Goal: Information Seeking & Learning: Learn about a topic

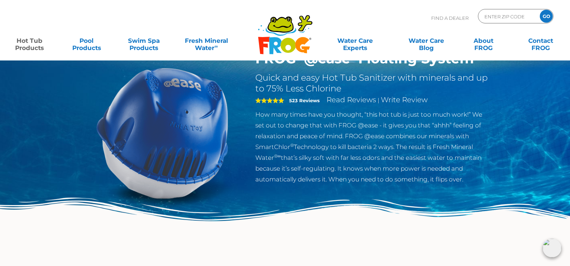
click at [225, 21] on div "Find A Dealer ENTER ZIP CODE GO" at bounding box center [285, 21] width 556 height 24
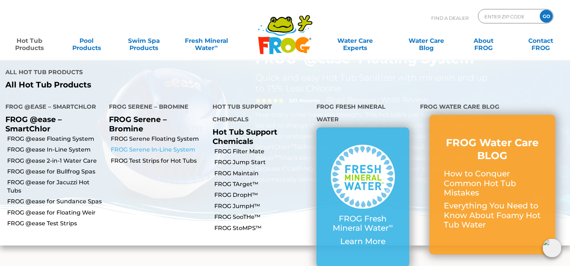
click at [153, 146] on link "FROG Serene In-Line System" at bounding box center [159, 150] width 96 height 8
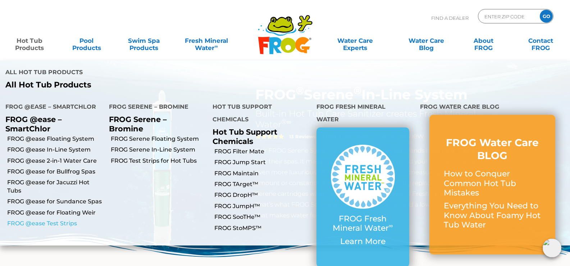
click at [63, 219] on link "FROG @ease Test Strips" at bounding box center [55, 223] width 96 height 8
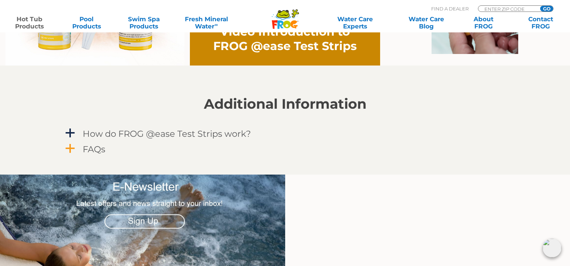
scroll to position [576, 0]
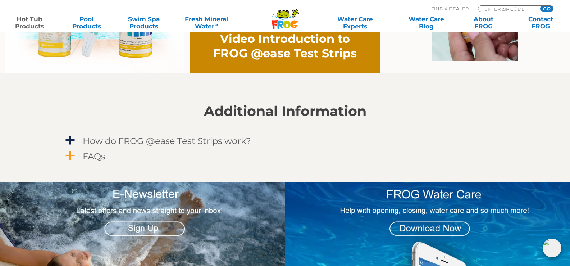
click at [91, 153] on h4 "FAQs" at bounding box center [94, 156] width 23 height 10
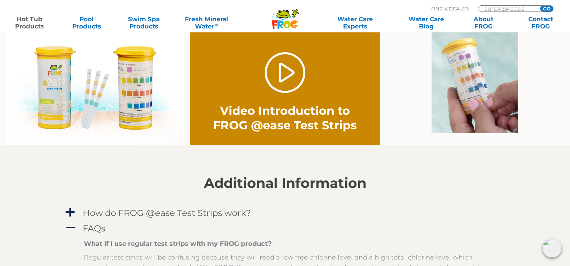
scroll to position [468, 0]
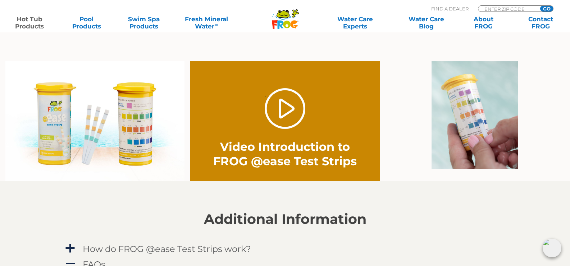
click at [126, 140] on img at bounding box center [94, 120] width 179 height 119
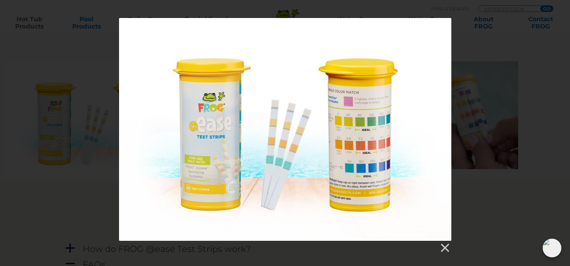
click at [475, 170] on div at bounding box center [285, 135] width 570 height 235
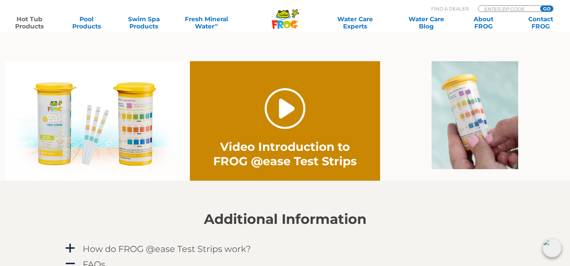
click at [279, 116] on link "." at bounding box center [285, 108] width 41 height 41
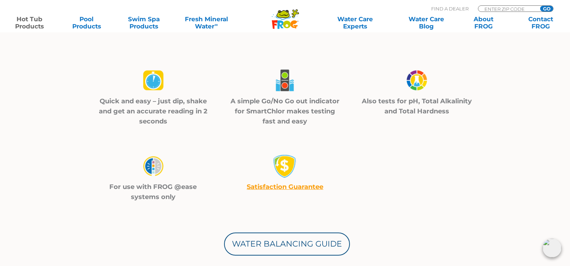
scroll to position [216, 0]
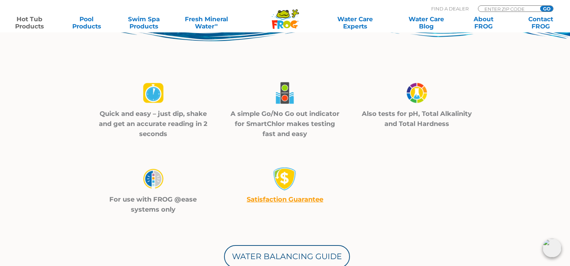
click at [149, 179] on img at bounding box center [153, 179] width 25 height 26
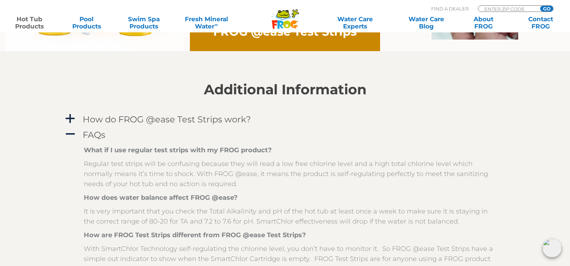
scroll to position [684, 0]
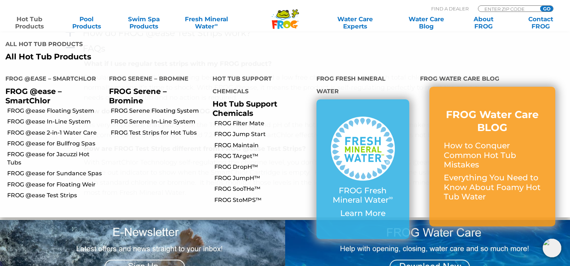
click at [39, 19] on link "Hot Tub Products" at bounding box center [29, 22] width 45 height 14
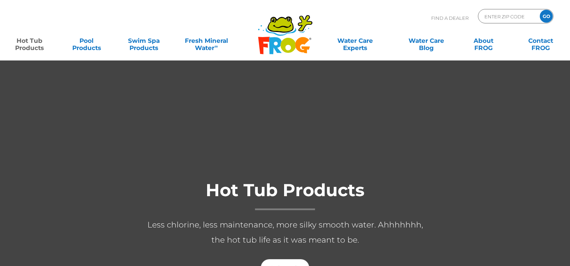
click at [36, 41] on link "Hot Tub Products" at bounding box center [29, 40] width 45 height 14
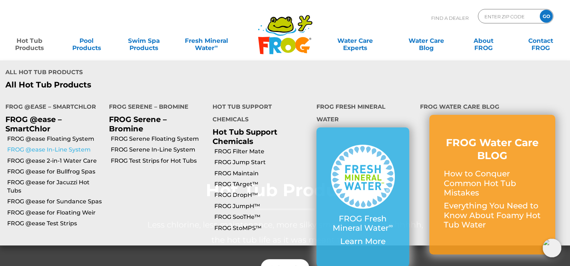
click at [60, 146] on link "FROG @ease In-Line System" at bounding box center [55, 150] width 96 height 8
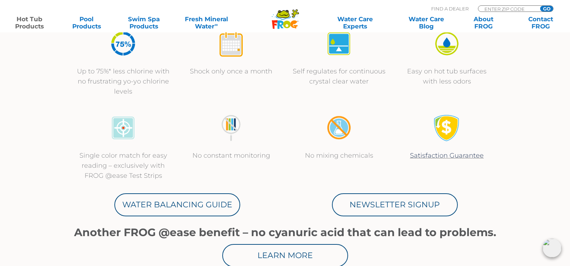
scroll to position [288, 0]
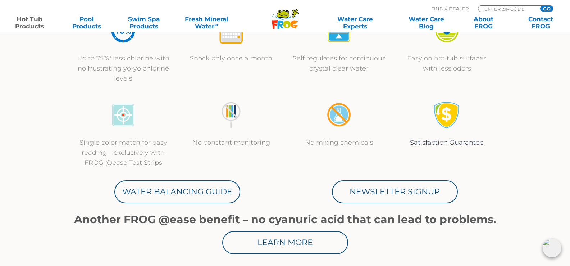
click at [142, 163] on p "Single color match for easy reading – exclusively with FROG @ease Test Strips" at bounding box center [124, 152] width 94 height 30
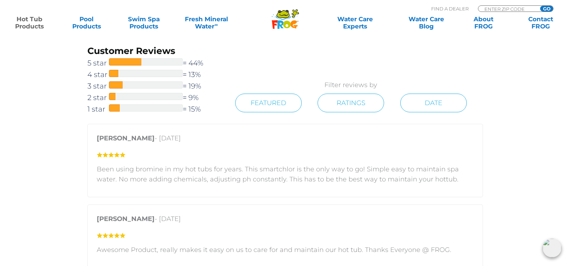
scroll to position [1223, 0]
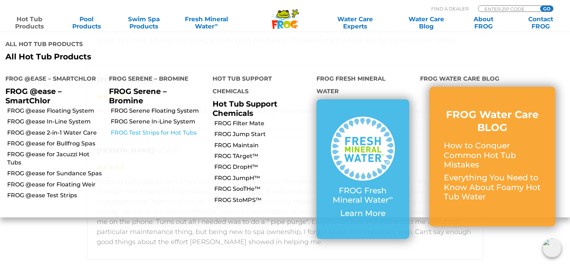
click at [160, 129] on link "FROG Test Strips for Hot Tubs" at bounding box center [159, 133] width 96 height 8
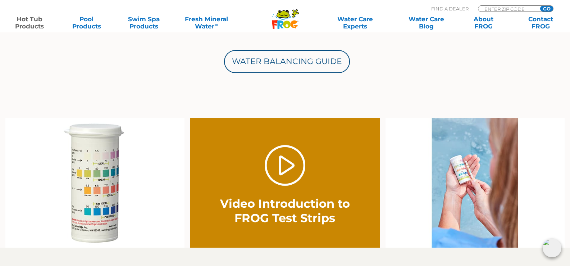
scroll to position [432, 0]
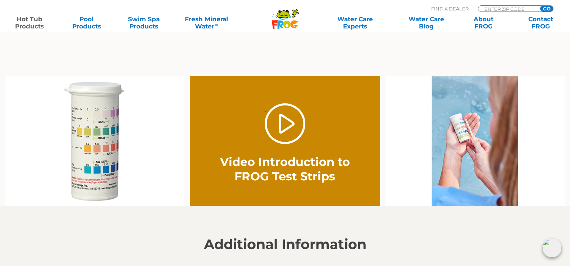
click at [100, 124] on img at bounding box center [94, 141] width 179 height 130
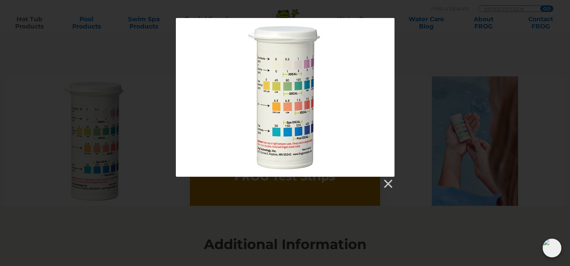
click at [90, 107] on div at bounding box center [285, 103] width 570 height 171
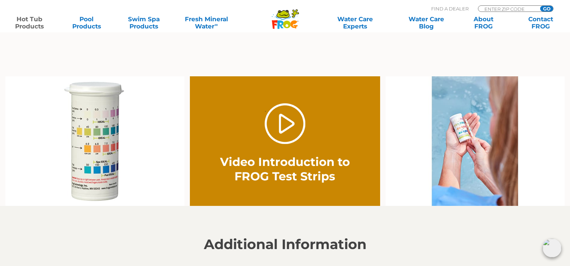
click at [90, 143] on img at bounding box center [94, 141] width 179 height 130
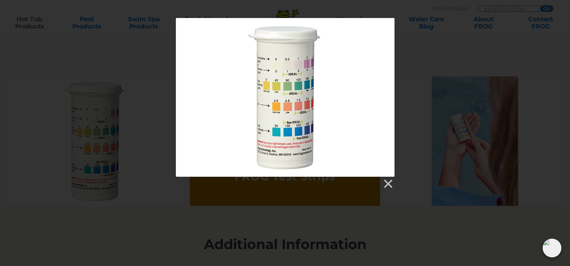
click at [274, 81] on div at bounding box center [285, 97] width 219 height 159
click at [274, 67] on div at bounding box center [285, 97] width 219 height 159
click at [384, 187] on link at bounding box center [387, 183] width 11 height 11
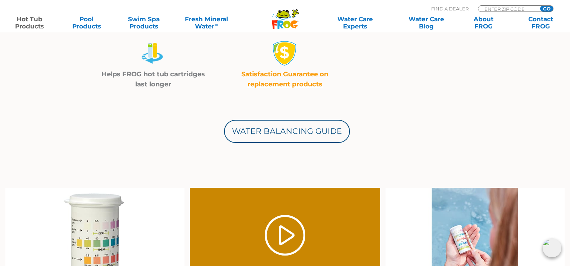
scroll to position [396, 0]
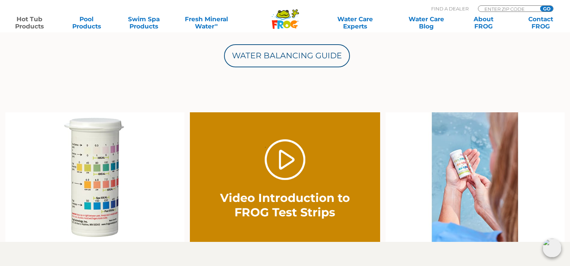
click at [88, 147] on img at bounding box center [94, 177] width 179 height 130
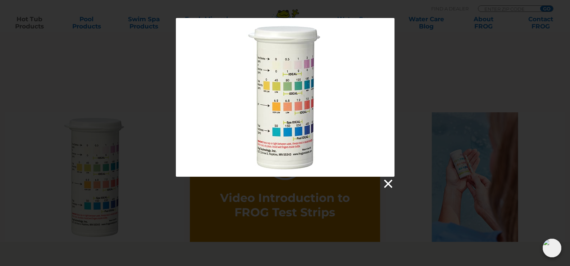
click at [386, 182] on link at bounding box center [387, 183] width 11 height 11
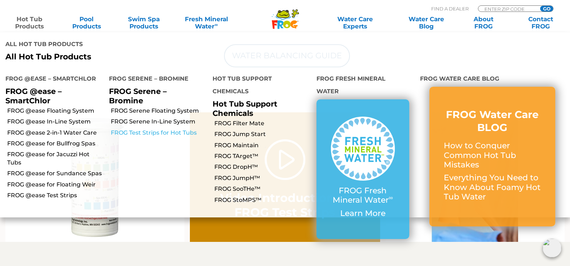
click at [167, 129] on link "FROG Test Strips for Hot Tubs" at bounding box center [159, 133] width 96 height 8
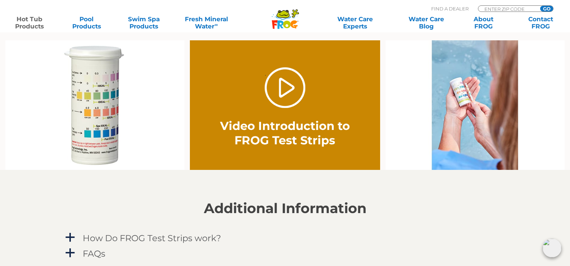
scroll to position [612, 0]
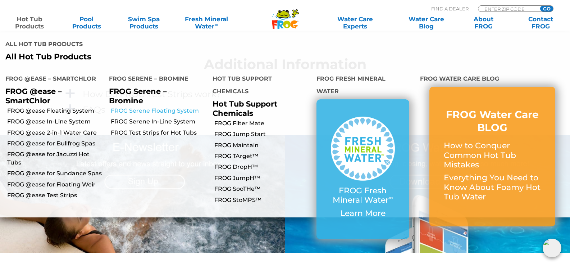
click at [153, 107] on link "FROG Serene Floating System" at bounding box center [159, 111] width 96 height 8
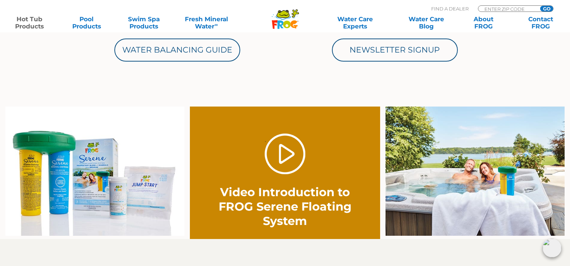
scroll to position [468, 0]
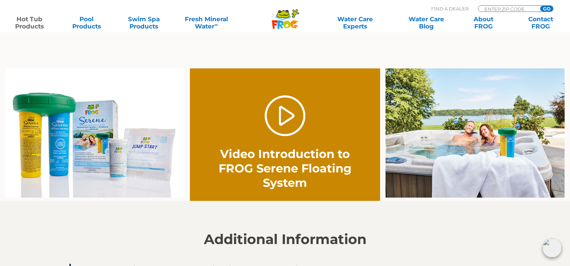
click at [124, 164] on img at bounding box center [94, 133] width 179 height 130
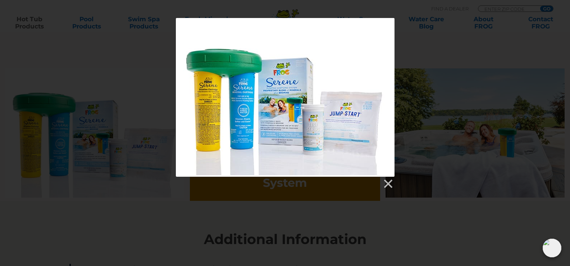
click at [353, 133] on div at bounding box center [285, 97] width 219 height 159
click at [381, 178] on div at bounding box center [285, 183] width 219 height 13
click at [383, 180] on link at bounding box center [387, 183] width 11 height 11
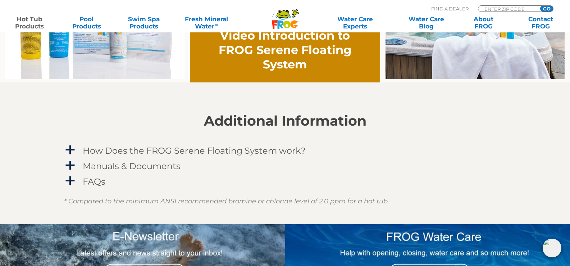
scroll to position [612, 0]
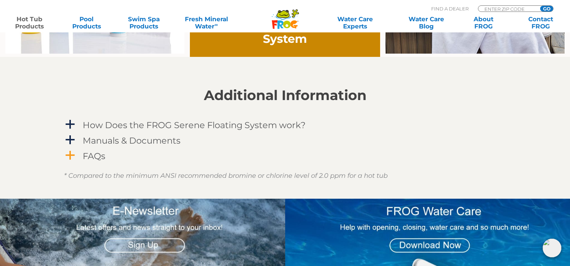
click at [77, 155] on link "a FAQs" at bounding box center [285, 155] width 442 height 13
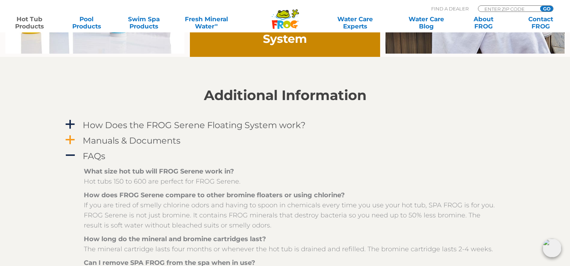
click at [93, 139] on h4 "Manuals & Documents" at bounding box center [132, 141] width 98 height 10
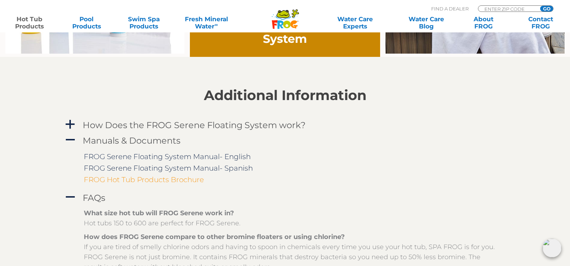
click at [108, 175] on link "FROG Hot Tub Products Brochure" at bounding box center [144, 179] width 120 height 9
click at [149, 130] on h4 "How Does the FROG Serene Floating System work?" at bounding box center [194, 125] width 223 height 10
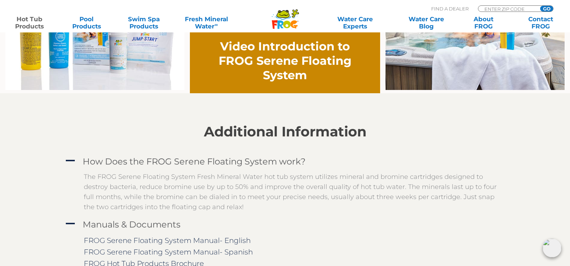
scroll to position [468, 0]
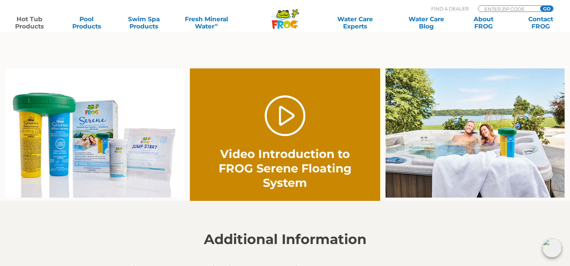
click at [97, 154] on img at bounding box center [94, 133] width 179 height 130
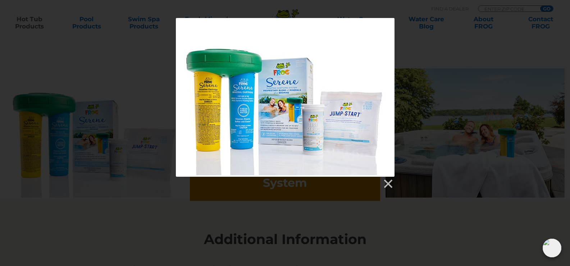
click at [311, 112] on div at bounding box center [285, 97] width 219 height 159
click at [357, 114] on div at bounding box center [285, 97] width 219 height 159
click at [387, 186] on link at bounding box center [387, 183] width 11 height 11
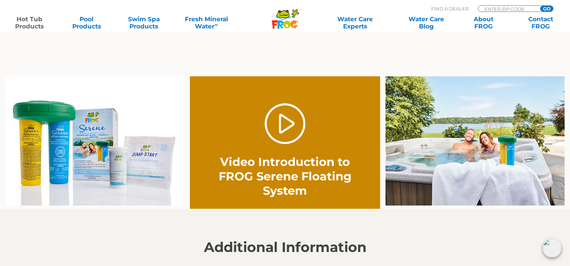
scroll to position [504, 0]
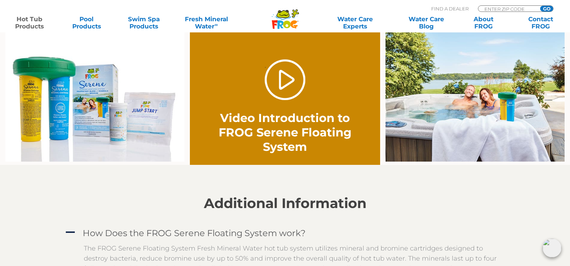
click at [144, 130] on img at bounding box center [94, 97] width 179 height 130
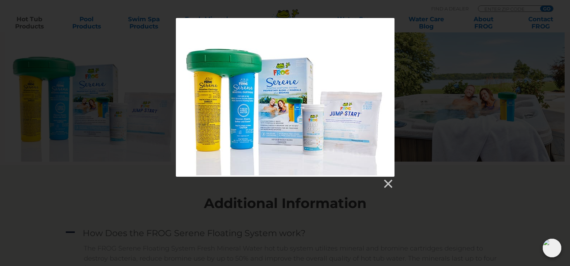
click at [368, 120] on div at bounding box center [285, 97] width 219 height 159
click at [367, 119] on div at bounding box center [285, 97] width 219 height 159
click at [366, 119] on div at bounding box center [285, 97] width 219 height 159
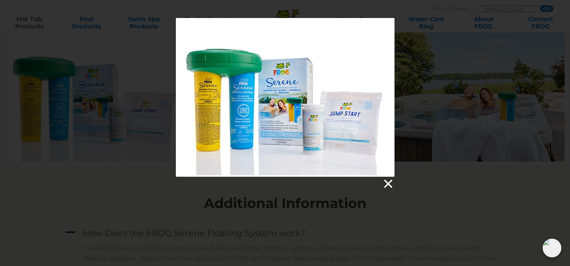
click at [386, 180] on link at bounding box center [387, 183] width 11 height 11
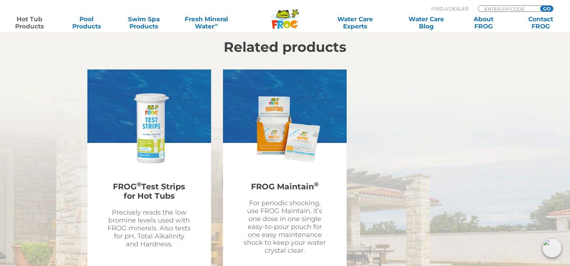
scroll to position [1979, 0]
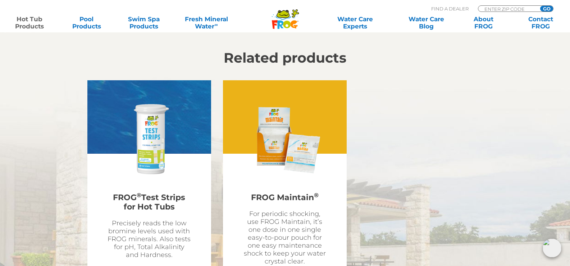
click at [301, 150] on img at bounding box center [284, 139] width 83 height 83
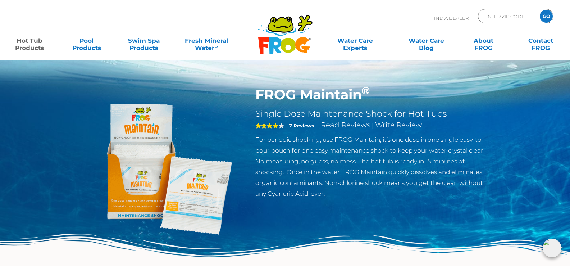
click at [208, 173] on img at bounding box center [162, 168] width 165 height 165
click at [163, 146] on img at bounding box center [162, 168] width 165 height 165
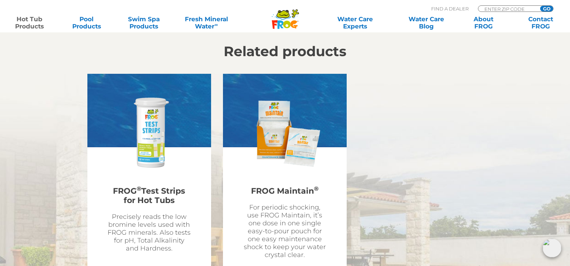
scroll to position [1803, 0]
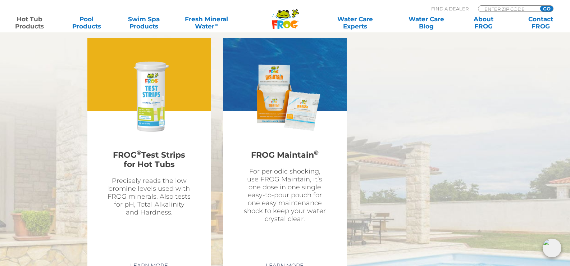
click at [148, 113] on img at bounding box center [149, 97] width 83 height 83
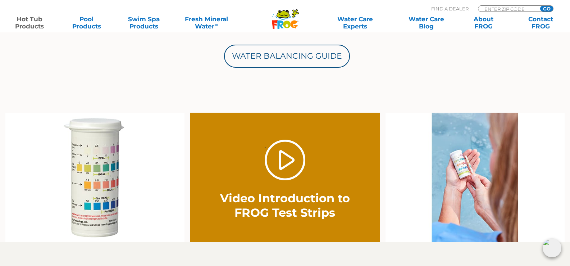
scroll to position [396, 0]
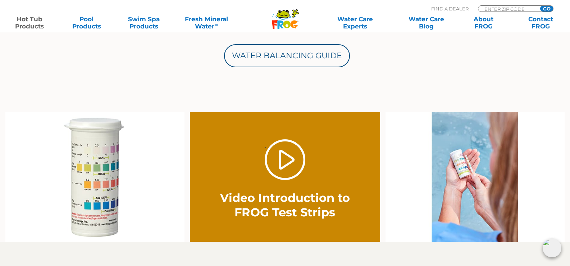
click at [85, 183] on img at bounding box center [94, 177] width 179 height 130
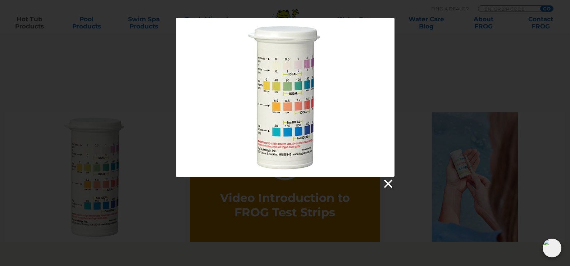
click at [388, 184] on link at bounding box center [387, 183] width 11 height 11
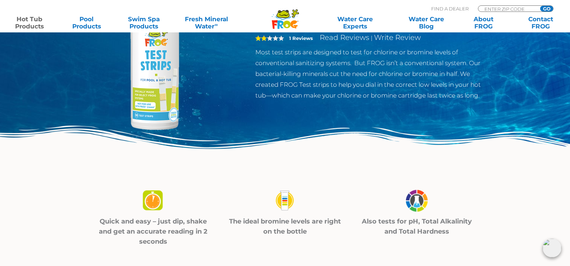
scroll to position [0, 0]
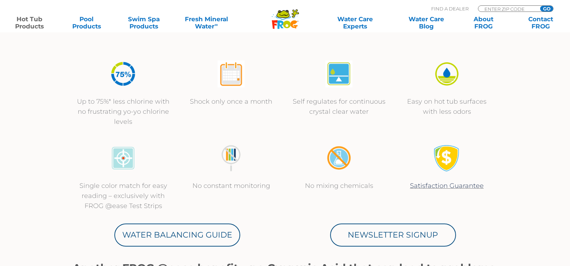
scroll to position [288, 0]
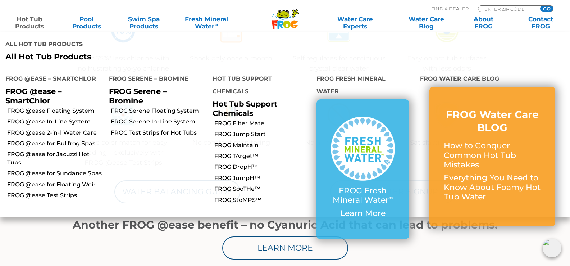
click at [41, 24] on link "Hot Tub Products" at bounding box center [29, 22] width 45 height 14
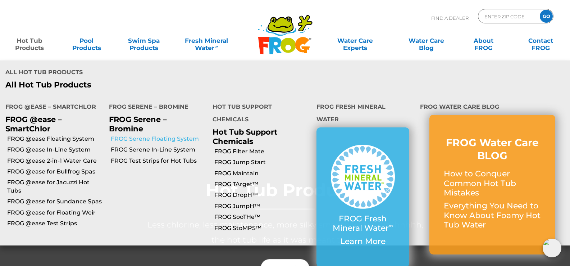
click at [167, 135] on link "FROG Serene Floating System" at bounding box center [159, 139] width 96 height 8
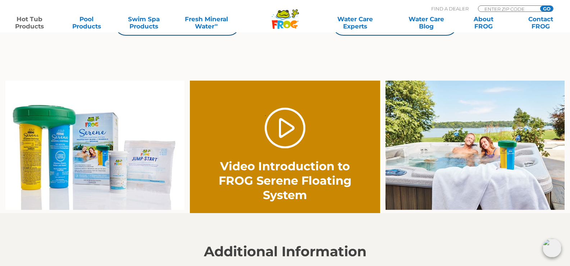
scroll to position [468, 0]
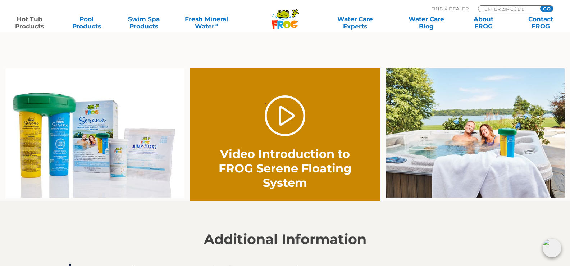
click at [127, 164] on img at bounding box center [94, 133] width 179 height 130
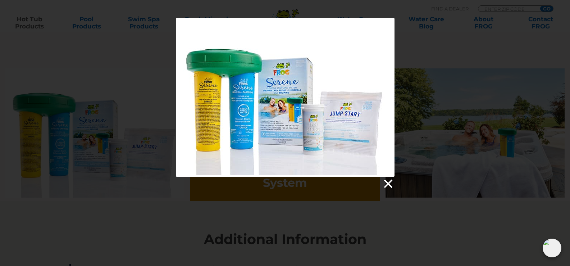
click at [391, 186] on link at bounding box center [387, 183] width 11 height 11
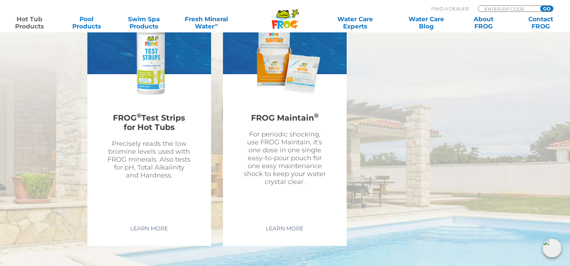
scroll to position [1835, 0]
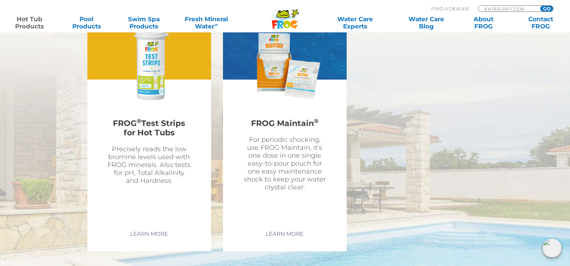
click at [147, 72] on img at bounding box center [149, 65] width 83 height 83
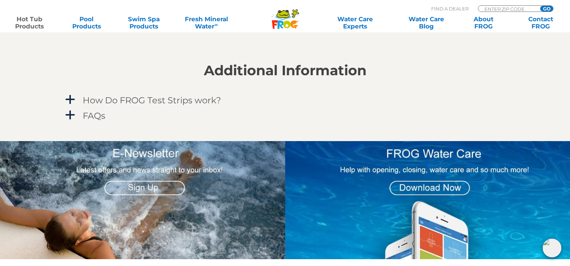
scroll to position [540, 0]
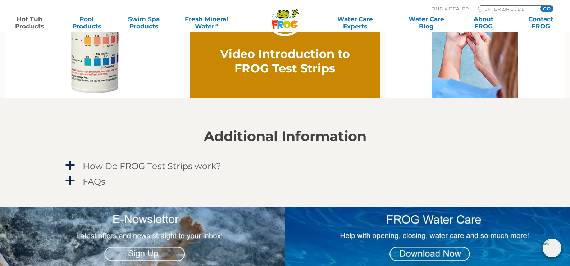
click at [130, 68] on img at bounding box center [94, 33] width 179 height 130
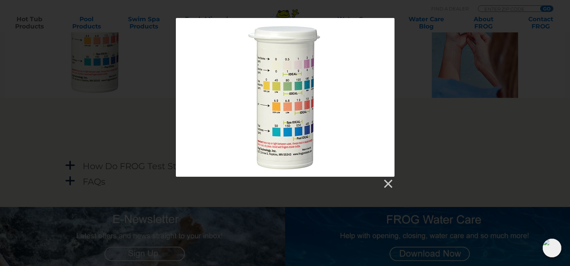
click at [300, 145] on div at bounding box center [285, 97] width 219 height 159
click at [386, 181] on link at bounding box center [387, 183] width 11 height 11
